Goal: Navigation & Orientation: Go to known website

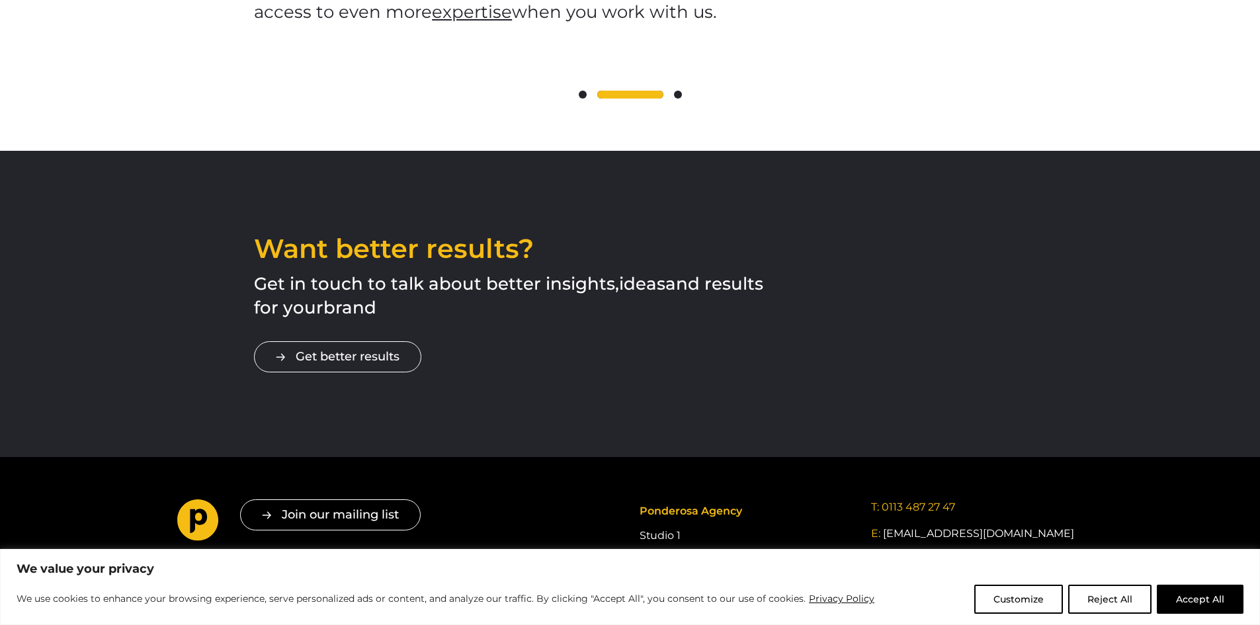
scroll to position [2627, 0]
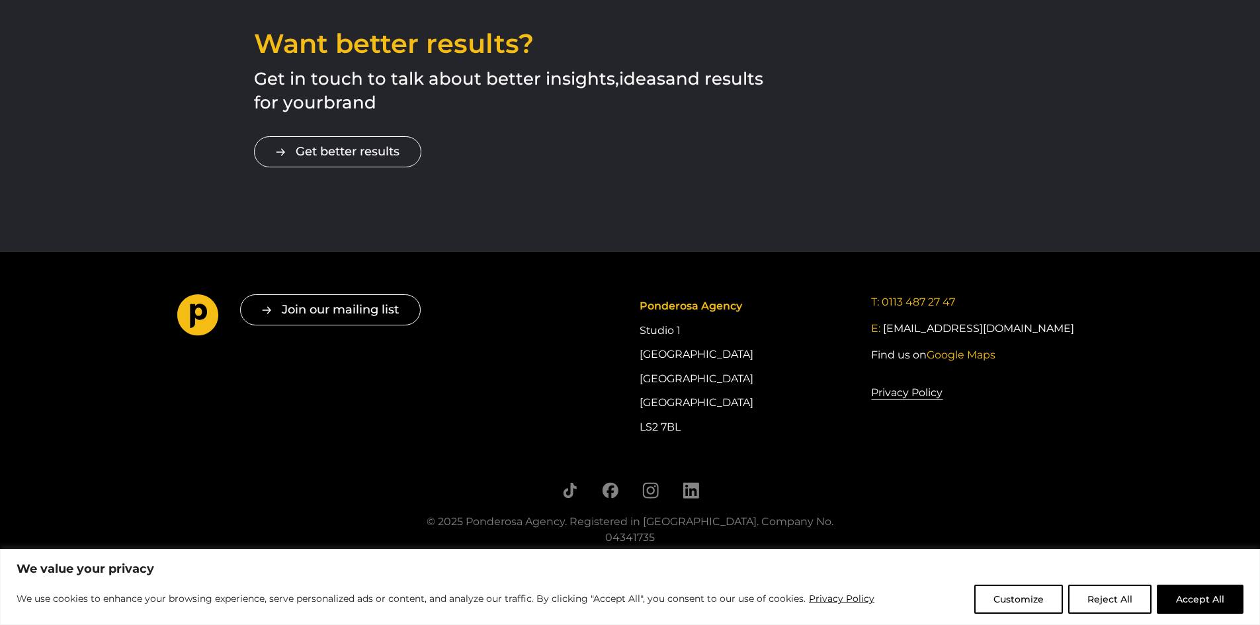
click at [1176, 260] on footer "Join our mailing list " * " indicates required fields Email * Consent * I give …" at bounding box center [630, 409] width 1260 height 314
click at [695, 482] on icon "Follow us on LinkedIn" at bounding box center [690, 490] width 17 height 17
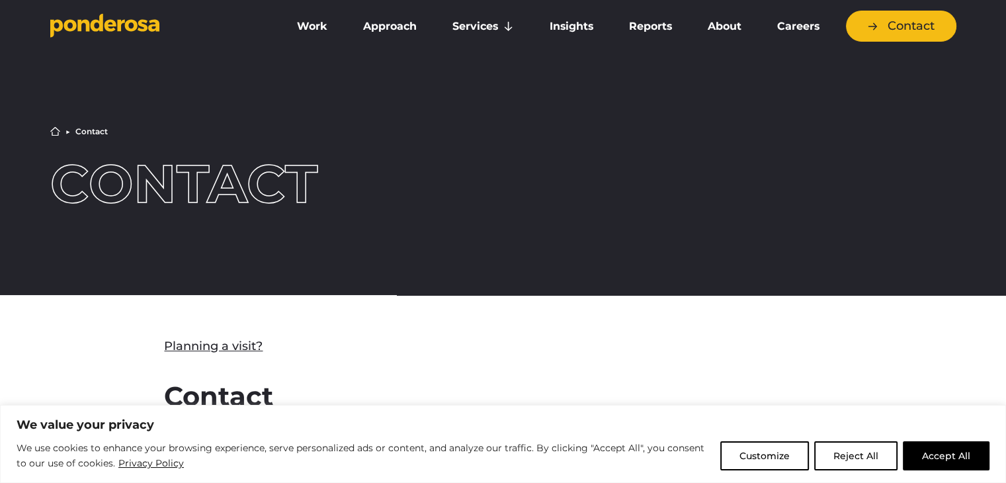
click at [127, 38] on span "Go to homepage" at bounding box center [156, 26] width 212 height 26
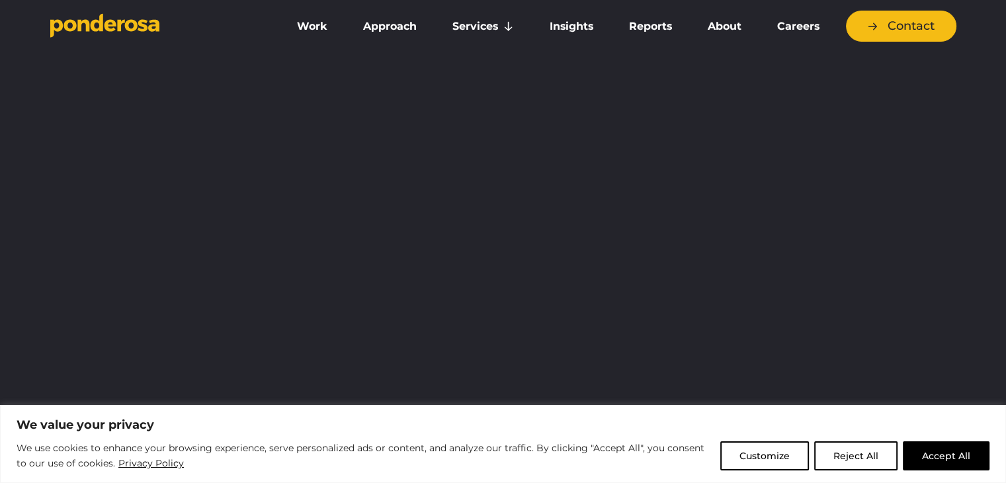
scroll to position [198, 0]
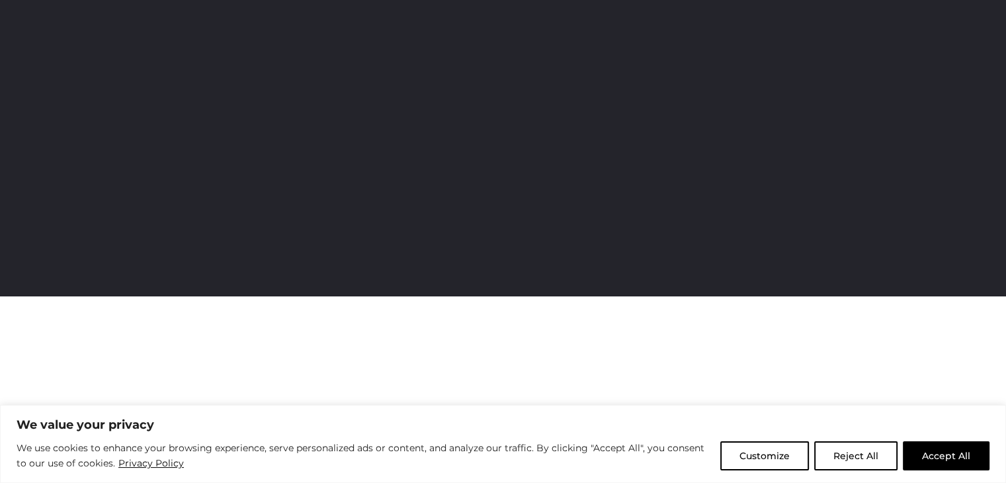
click at [969, 194] on div "We believe Better Works for more effective marketing" at bounding box center [503, 69] width 1006 height 453
